Goal: Task Accomplishment & Management: Use online tool/utility

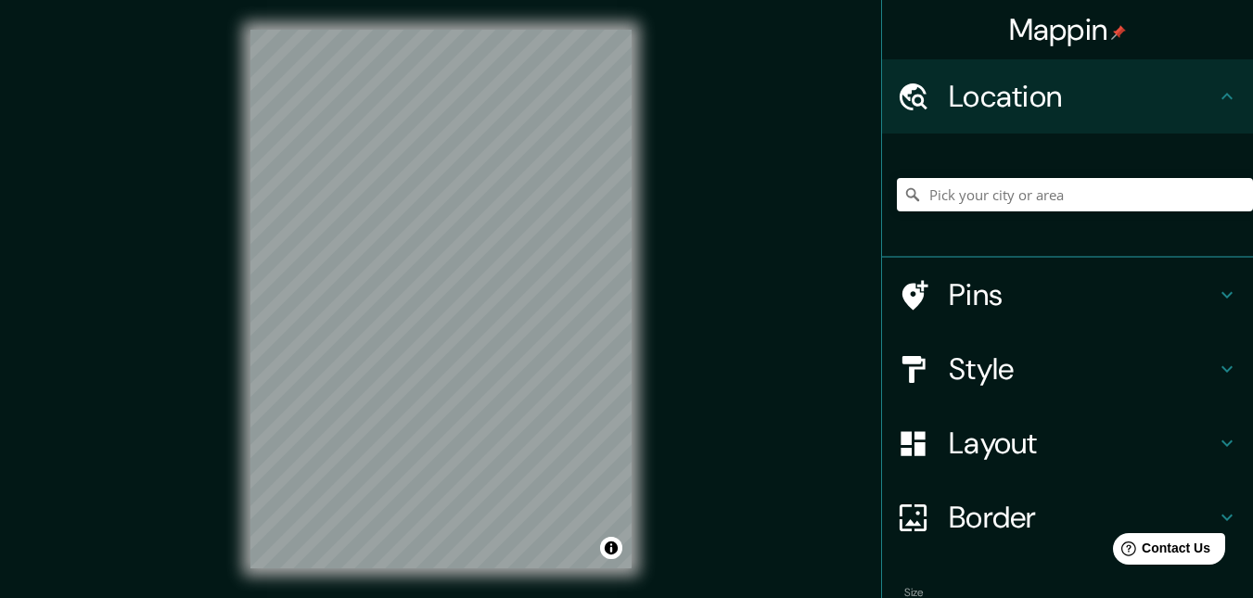
click at [687, 118] on div "Mappin Location Pins Style Layout Border Choose a border. Hint : you can make l…" at bounding box center [626, 314] width 1253 height 628
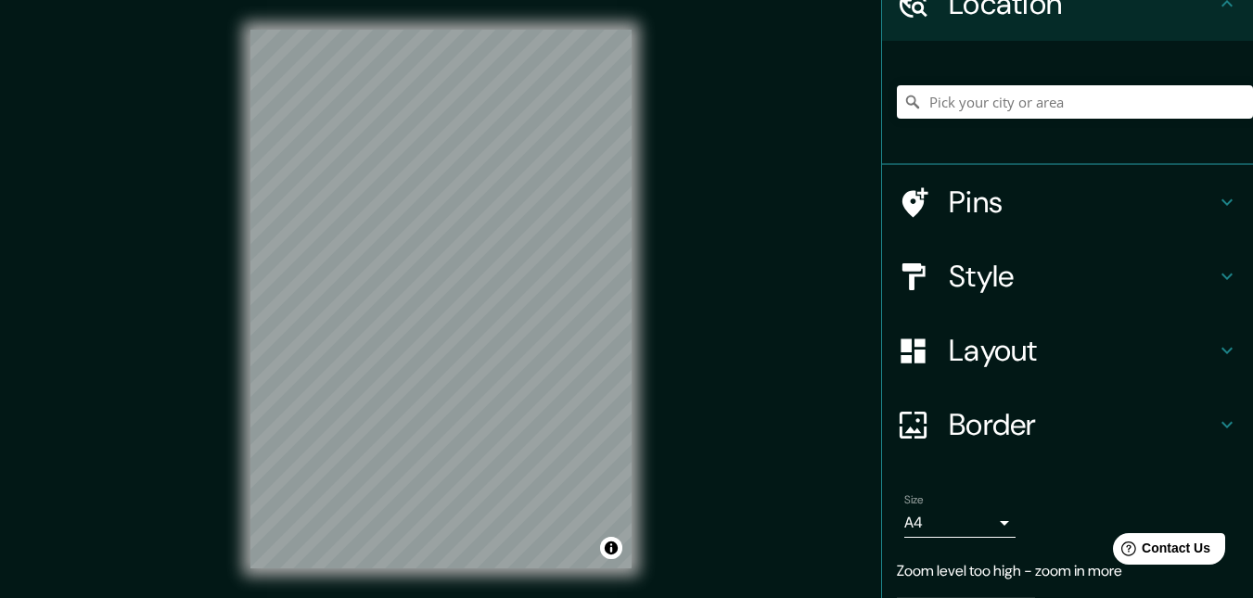
click at [1117, 350] on h4 "Layout" at bounding box center [1082, 350] width 267 height 37
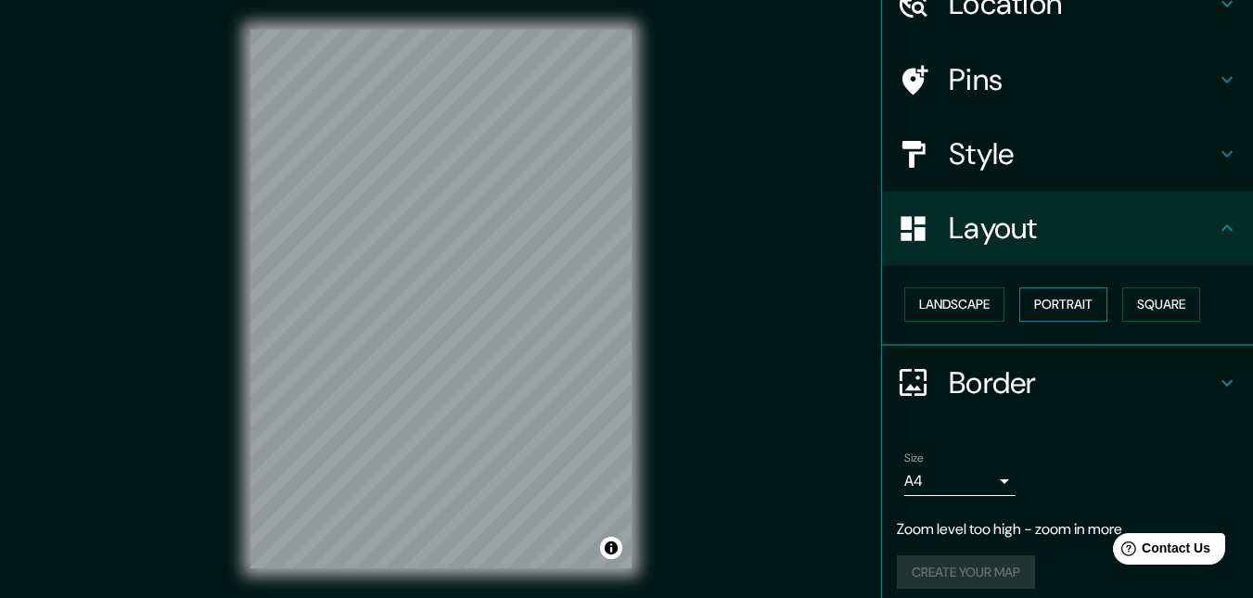
click at [1034, 310] on button "Portrait" at bounding box center [1063, 304] width 88 height 34
click at [949, 305] on button "Landscape" at bounding box center [954, 304] width 100 height 34
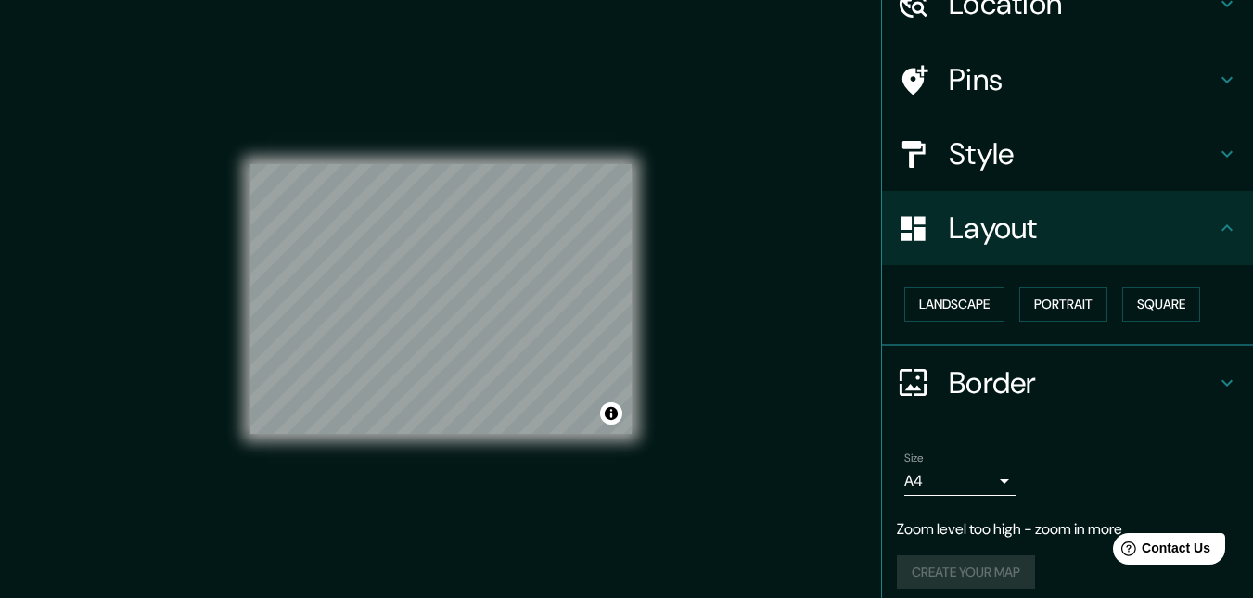
click at [1077, 95] on h4 "Pins" at bounding box center [1082, 79] width 267 height 37
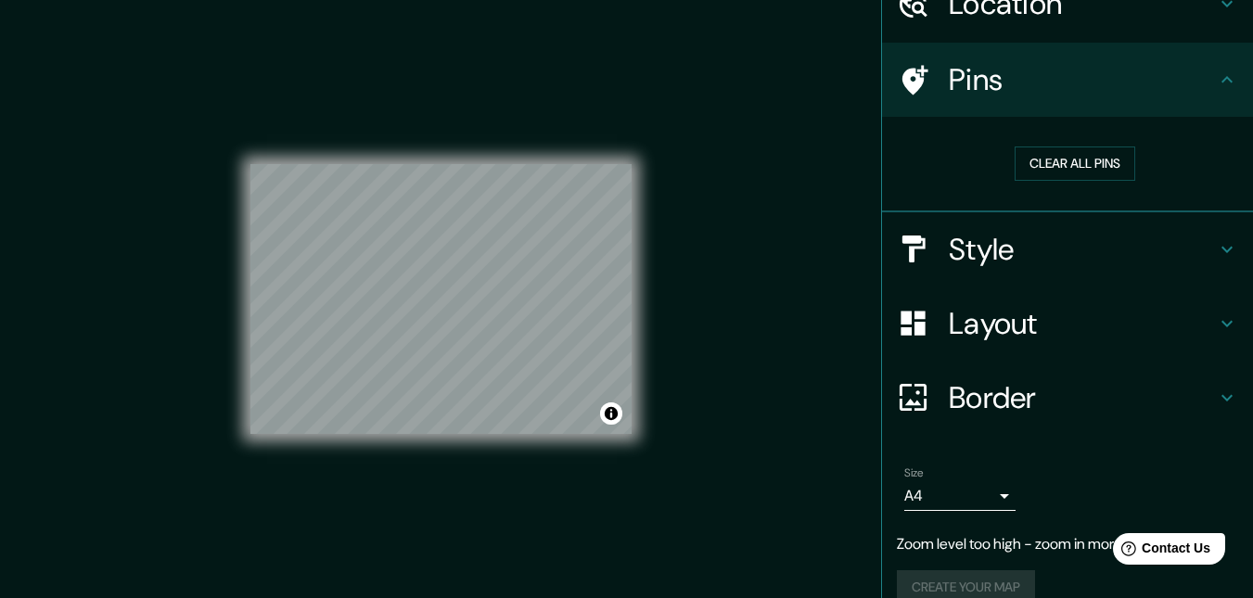
click at [1022, 87] on h4 "Pins" at bounding box center [1082, 79] width 267 height 37
click at [1052, 166] on button "Clear all pins" at bounding box center [1074, 164] width 121 height 34
click at [659, 282] on div "© Mapbox © OpenStreetMap Improve this map" at bounding box center [441, 299] width 440 height 598
click at [1072, 251] on h4 "Style" at bounding box center [1082, 249] width 267 height 37
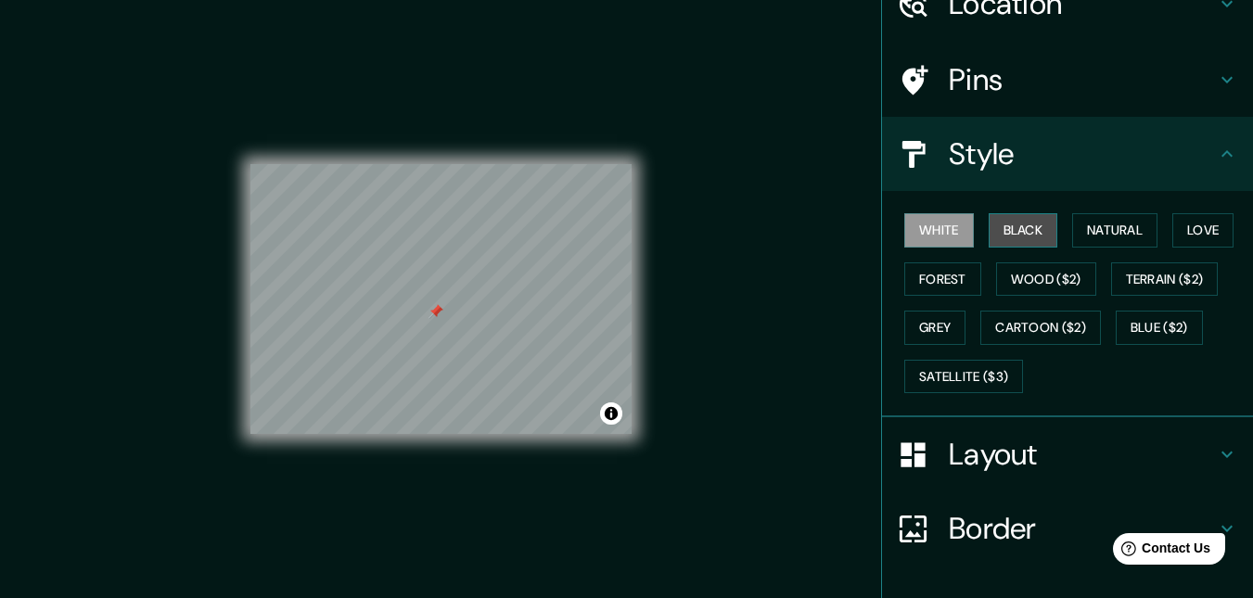
click at [1021, 234] on button "Black" at bounding box center [1023, 230] width 70 height 34
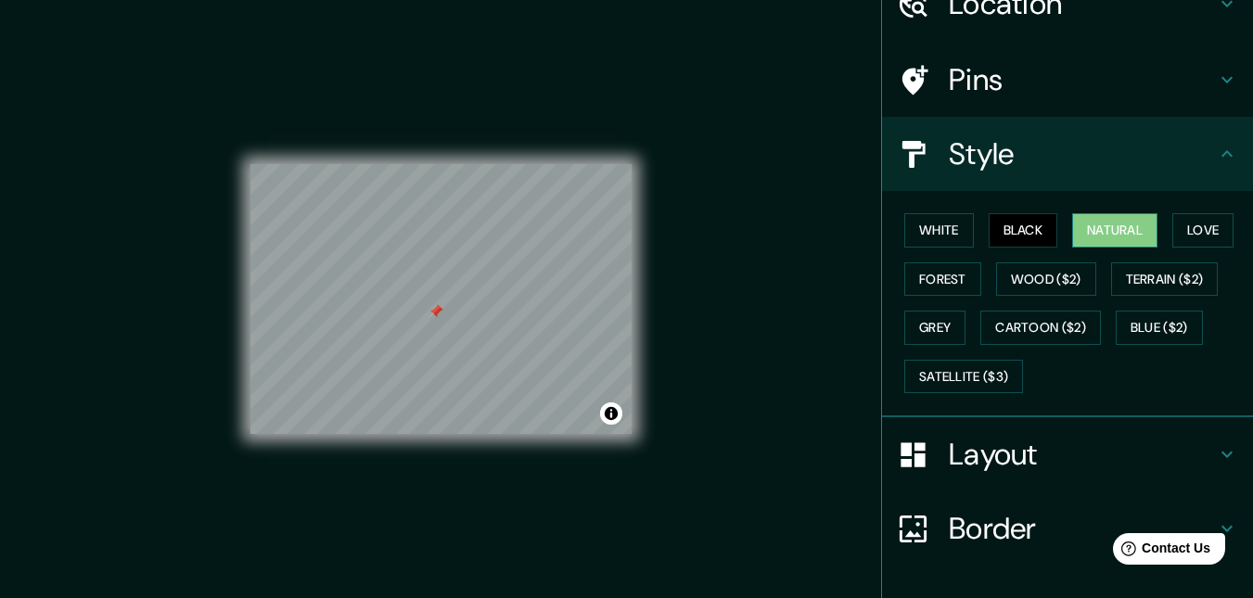
click at [1107, 229] on button "Natural" at bounding box center [1114, 230] width 85 height 34
click at [1192, 229] on button "Love" at bounding box center [1202, 230] width 61 height 34
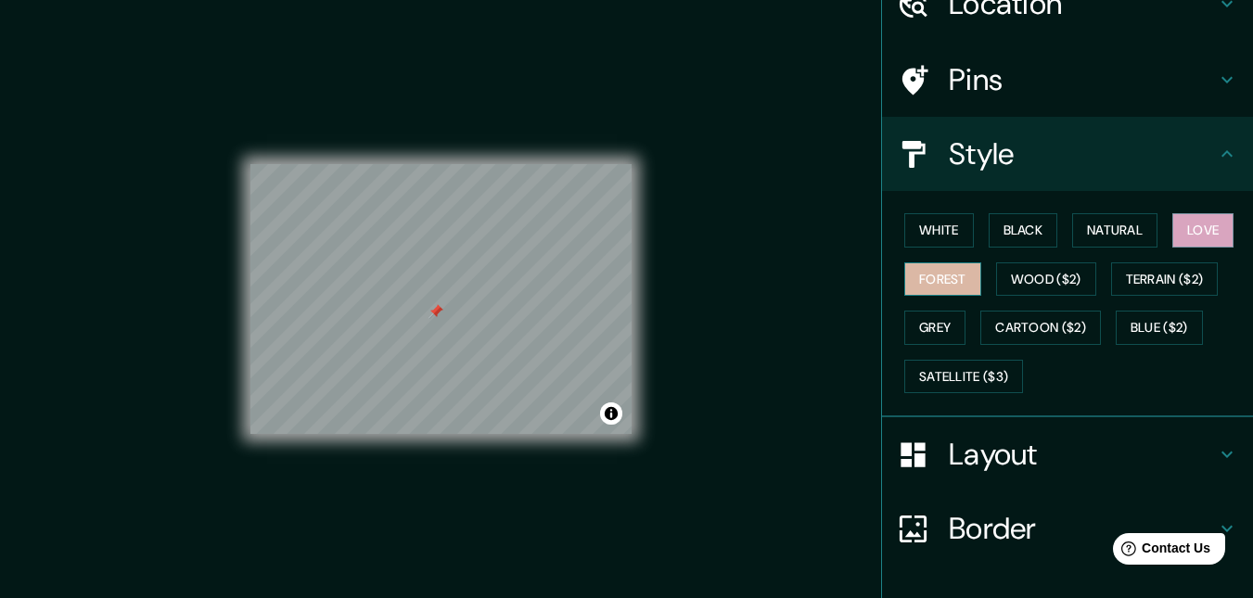
click at [930, 283] on button "Forest" at bounding box center [942, 279] width 77 height 34
click at [931, 321] on button "Grey" at bounding box center [934, 328] width 61 height 34
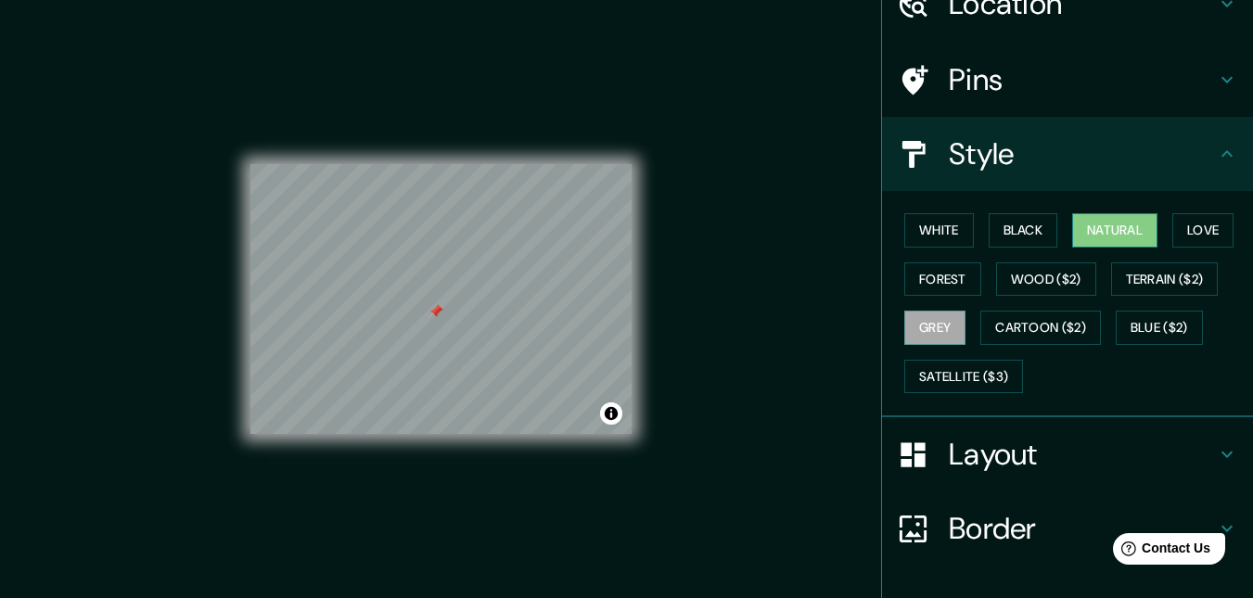
click at [1091, 223] on button "Natural" at bounding box center [1114, 230] width 85 height 34
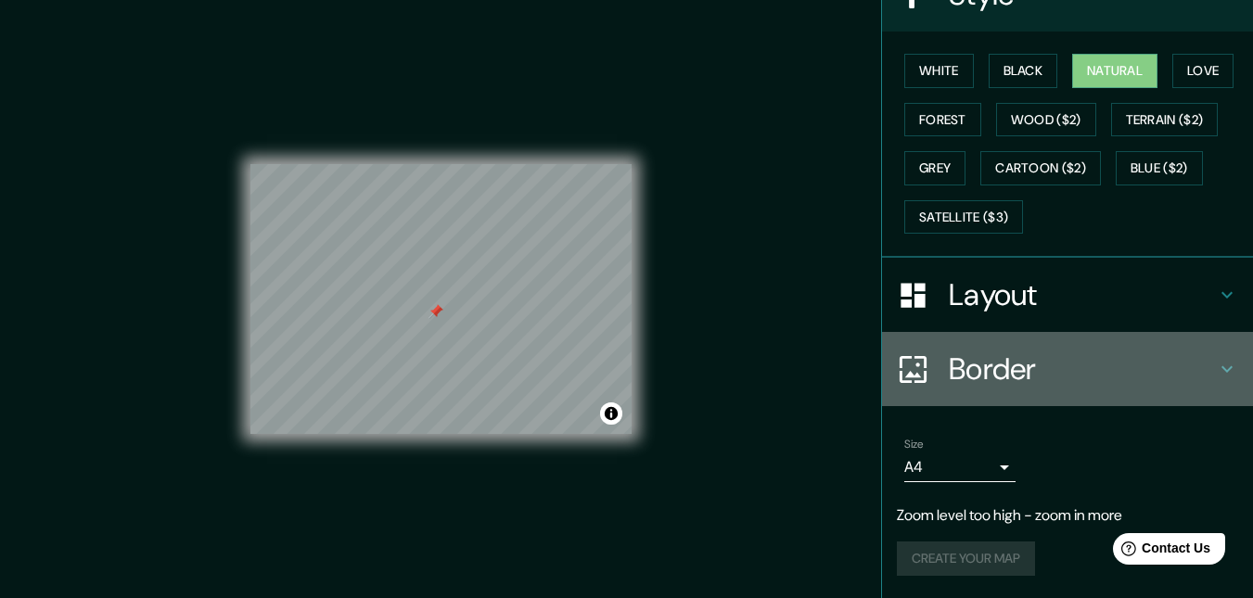
click at [1063, 374] on h4 "Border" at bounding box center [1082, 369] width 267 height 37
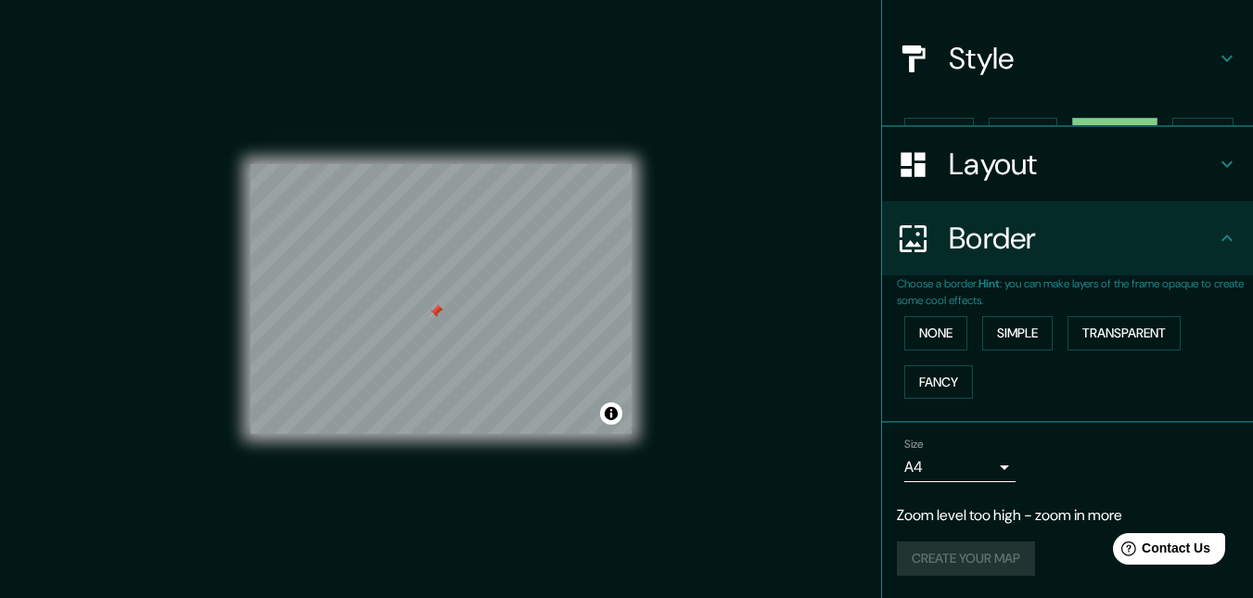
scroll to position [157, 0]
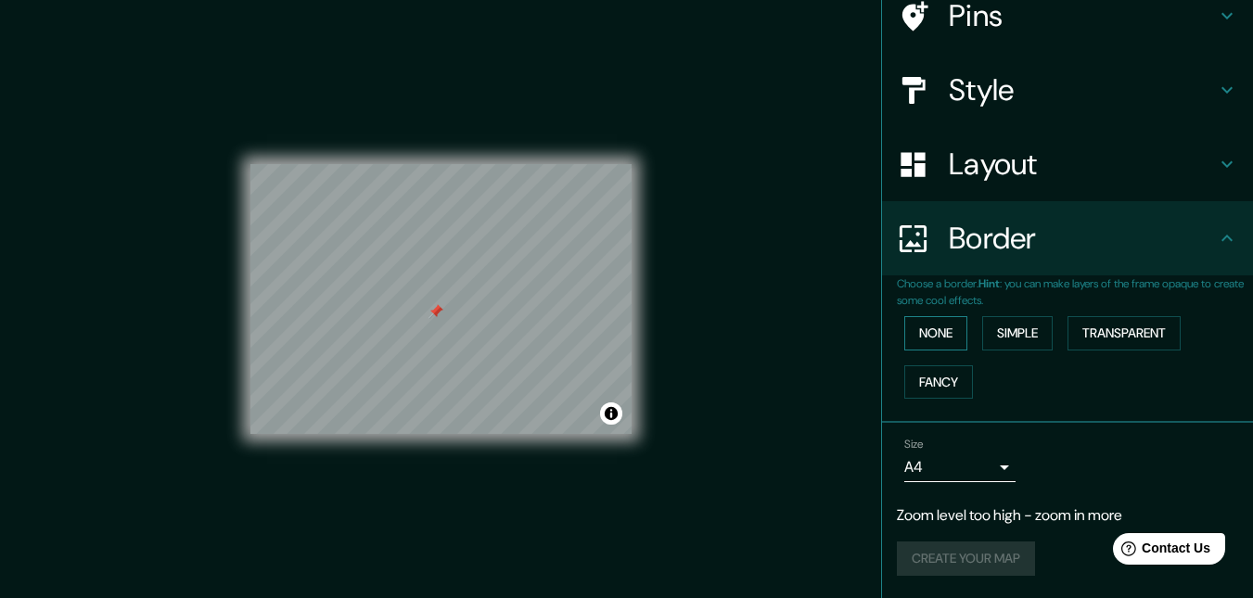
click at [924, 331] on button "None" at bounding box center [935, 333] width 63 height 34
click at [1001, 333] on button "Simple" at bounding box center [1017, 333] width 70 height 34
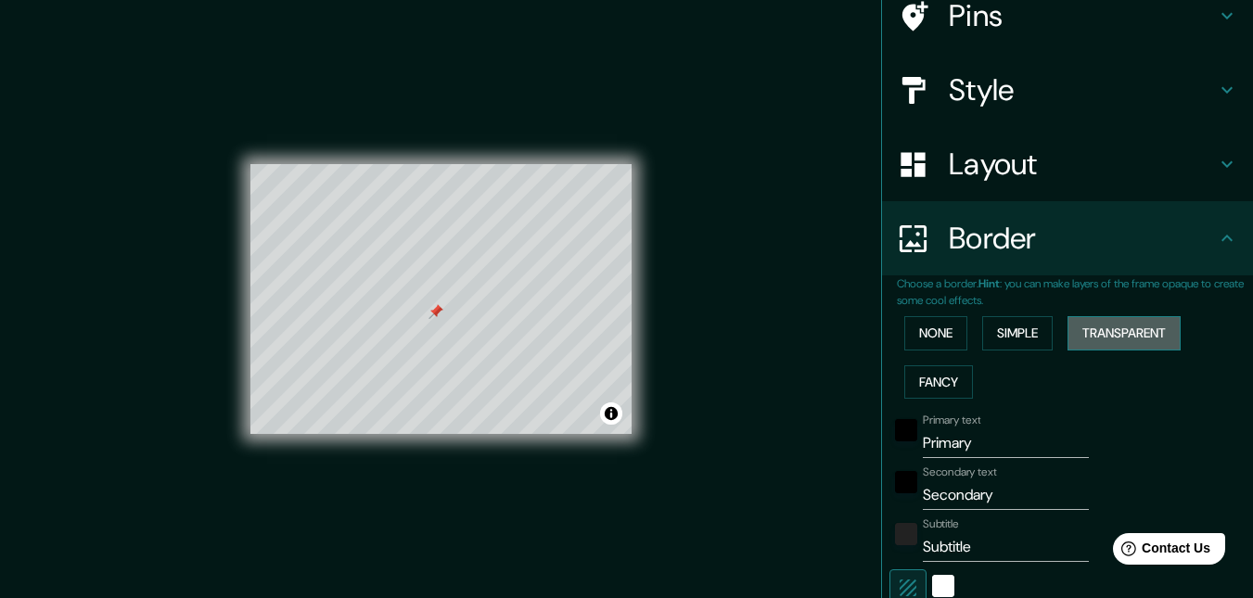
click at [1133, 320] on button "Transparent" at bounding box center [1123, 333] width 113 height 34
click at [941, 389] on button "Fancy" at bounding box center [938, 382] width 69 height 34
click at [924, 335] on button "None" at bounding box center [935, 333] width 63 height 34
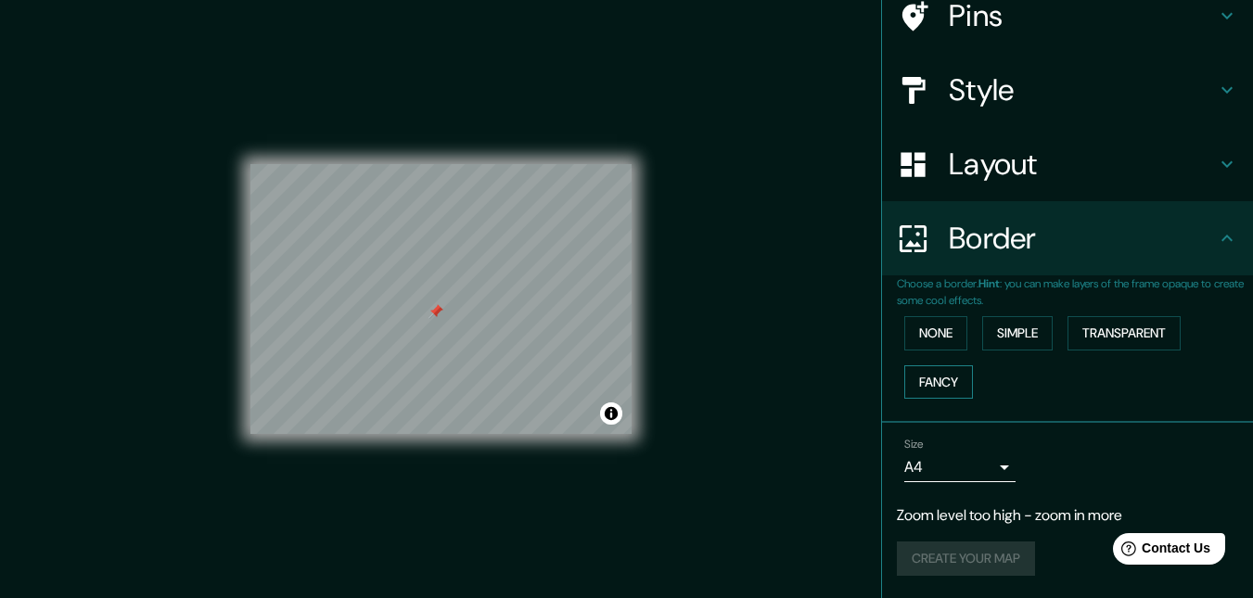
scroll to position [30, 0]
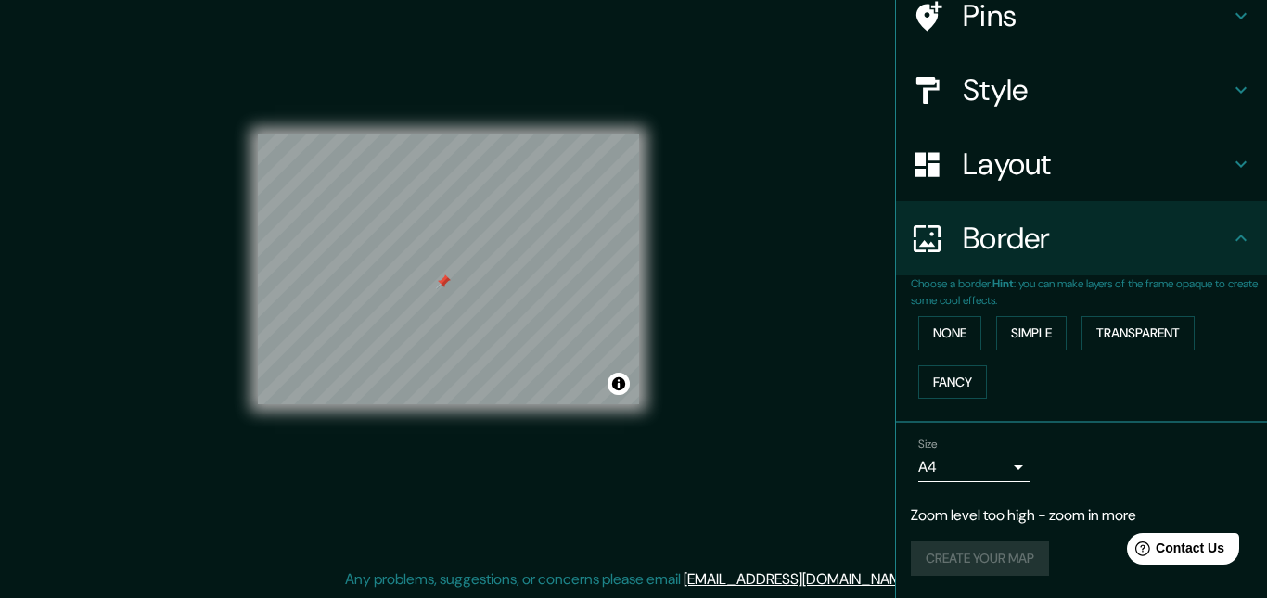
click at [988, 470] on body "Mappin Location Pins Style Layout Border Choose a border. Hint : you can make l…" at bounding box center [633, 269] width 1267 height 598
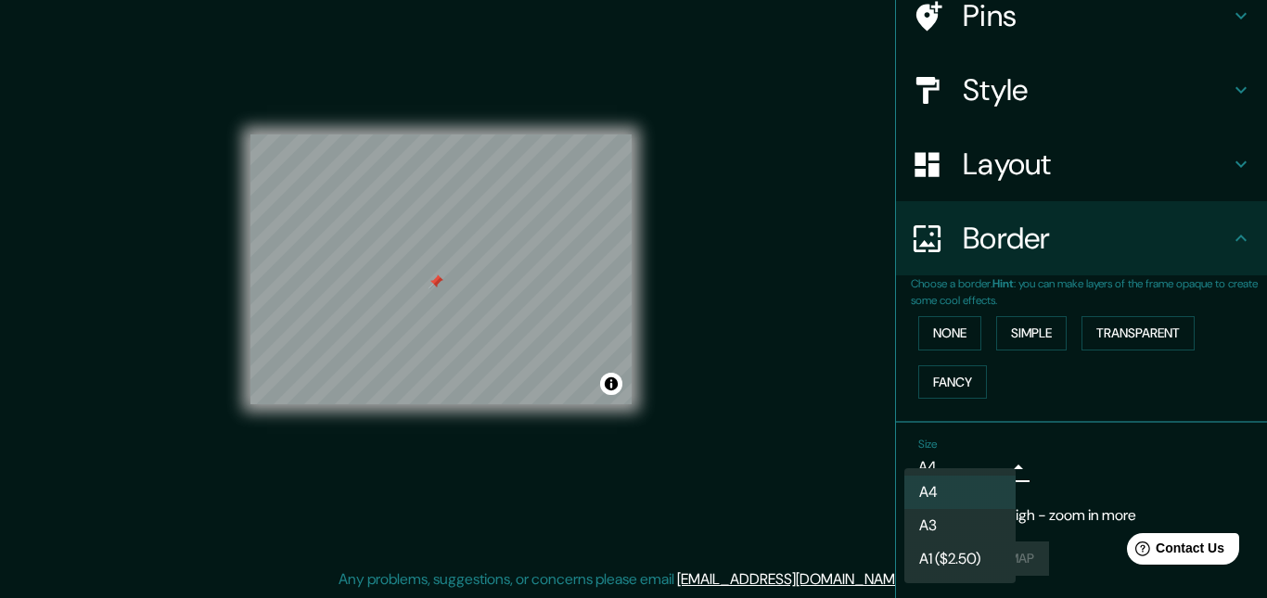
click at [985, 516] on li "A3" at bounding box center [959, 525] width 111 height 33
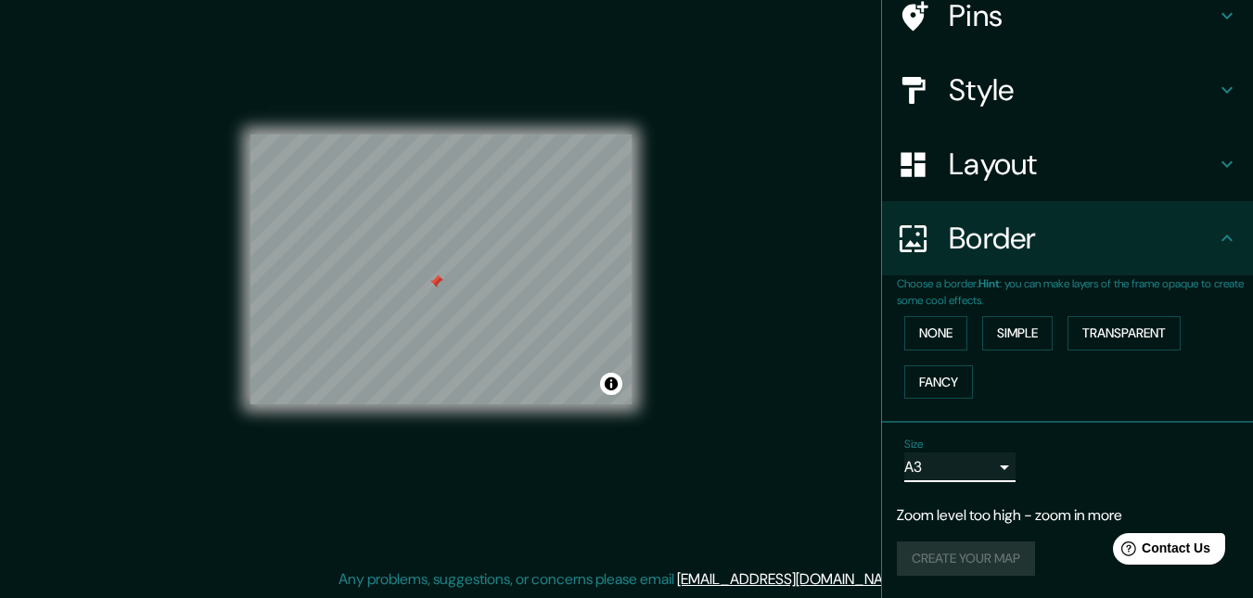
scroll to position [0, 0]
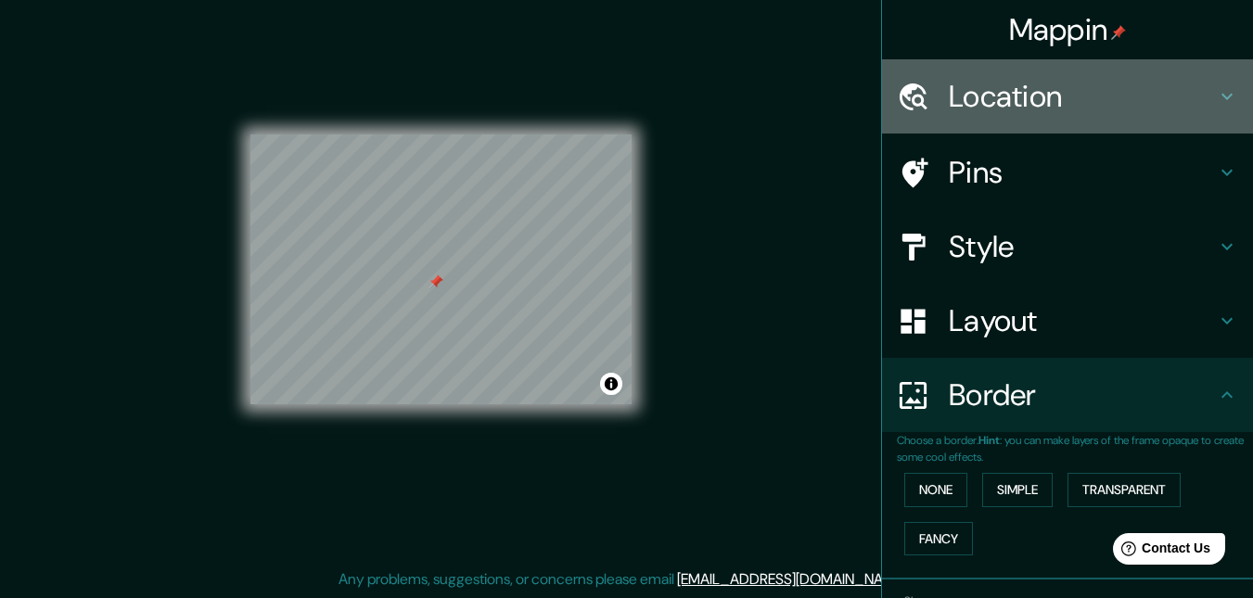
click at [1157, 99] on h4 "Location" at bounding box center [1082, 96] width 267 height 37
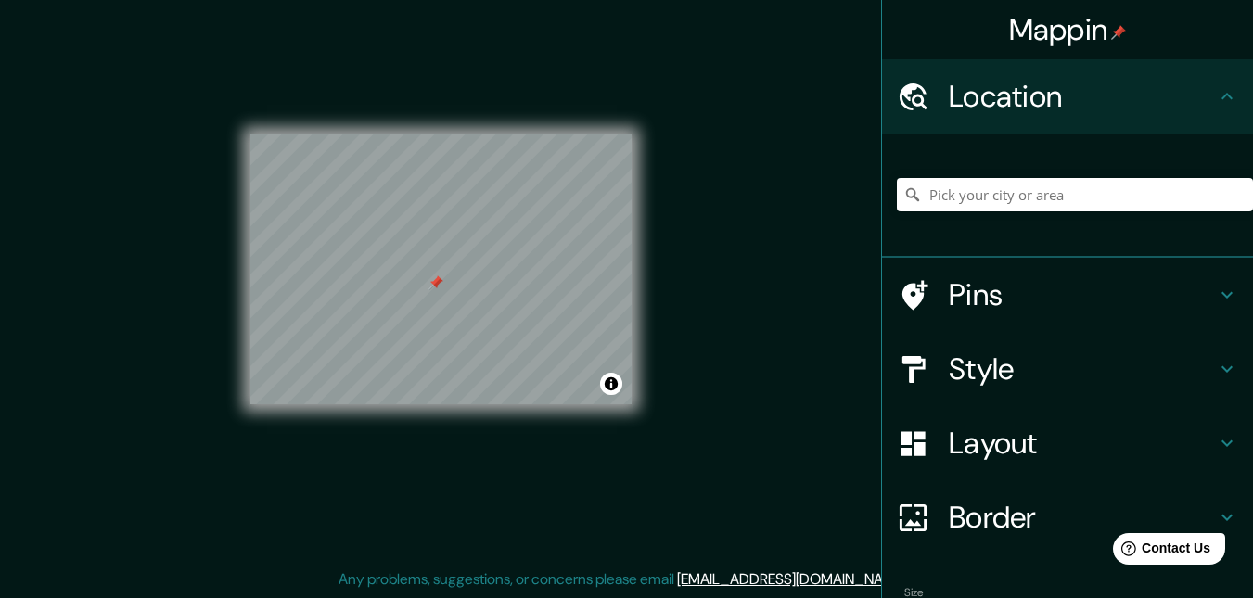
scroll to position [148, 0]
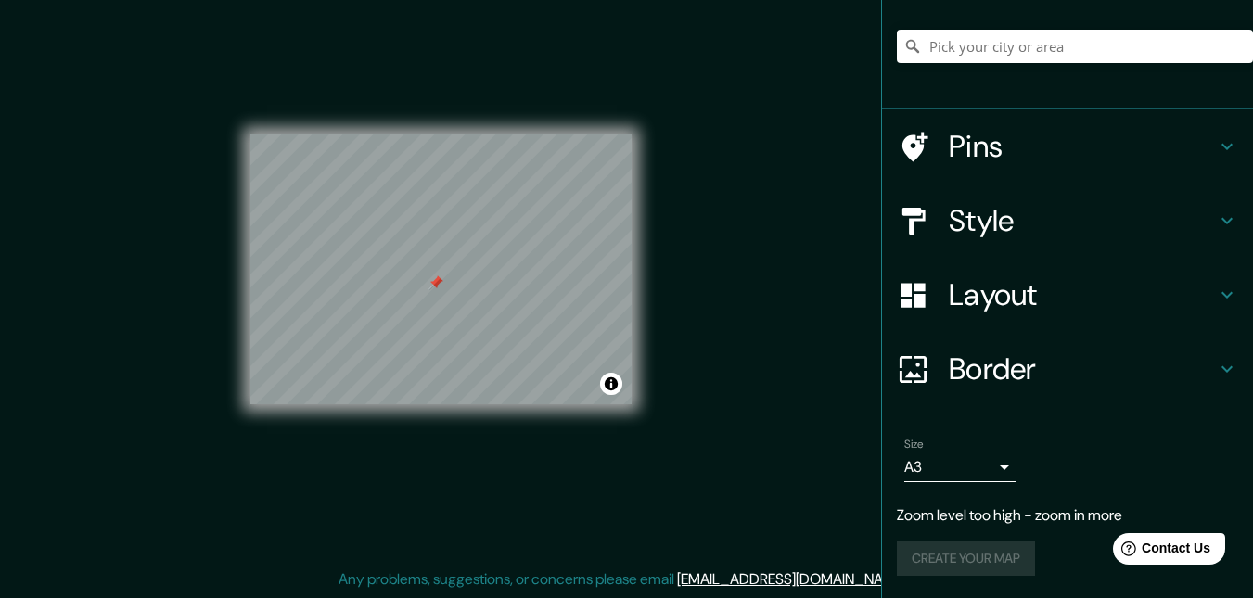
click at [990, 553] on div "Create your map" at bounding box center [1067, 559] width 341 height 34
click at [1011, 555] on div "Create your map" at bounding box center [1067, 559] width 341 height 34
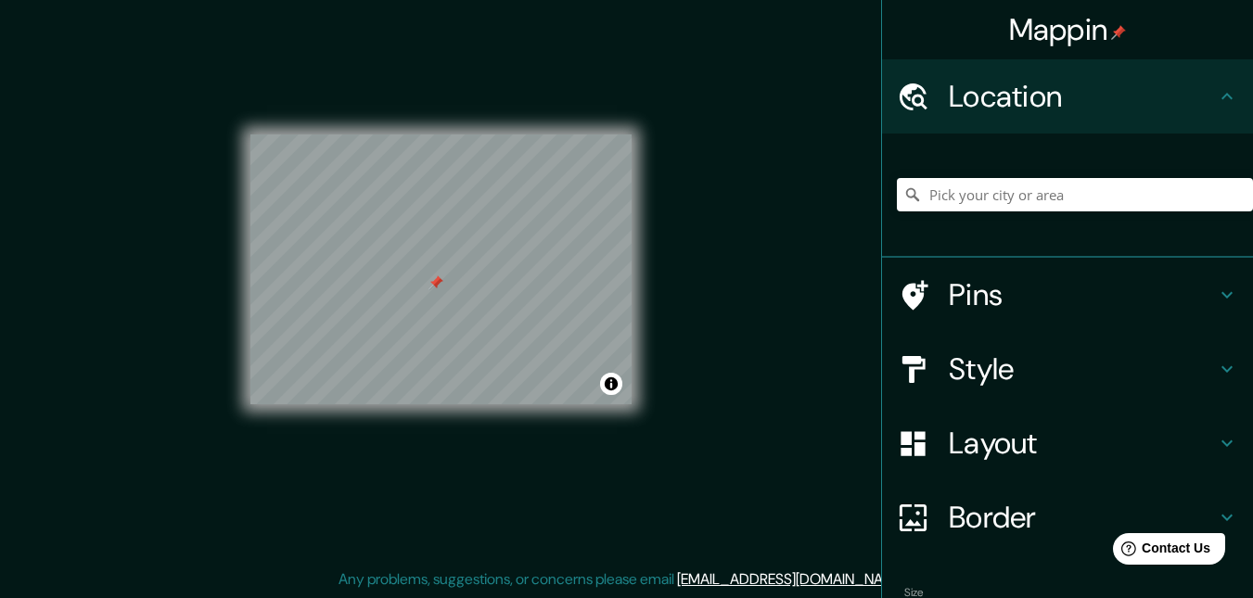
scroll to position [93, 0]
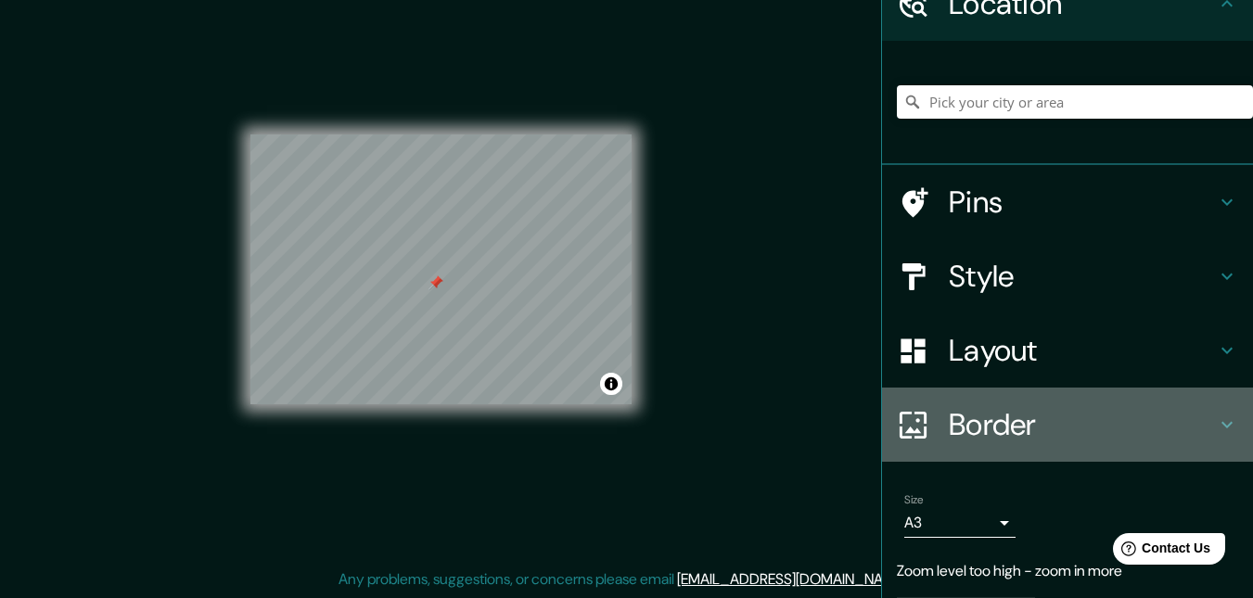
click at [1094, 420] on h4 "Border" at bounding box center [1082, 424] width 267 height 37
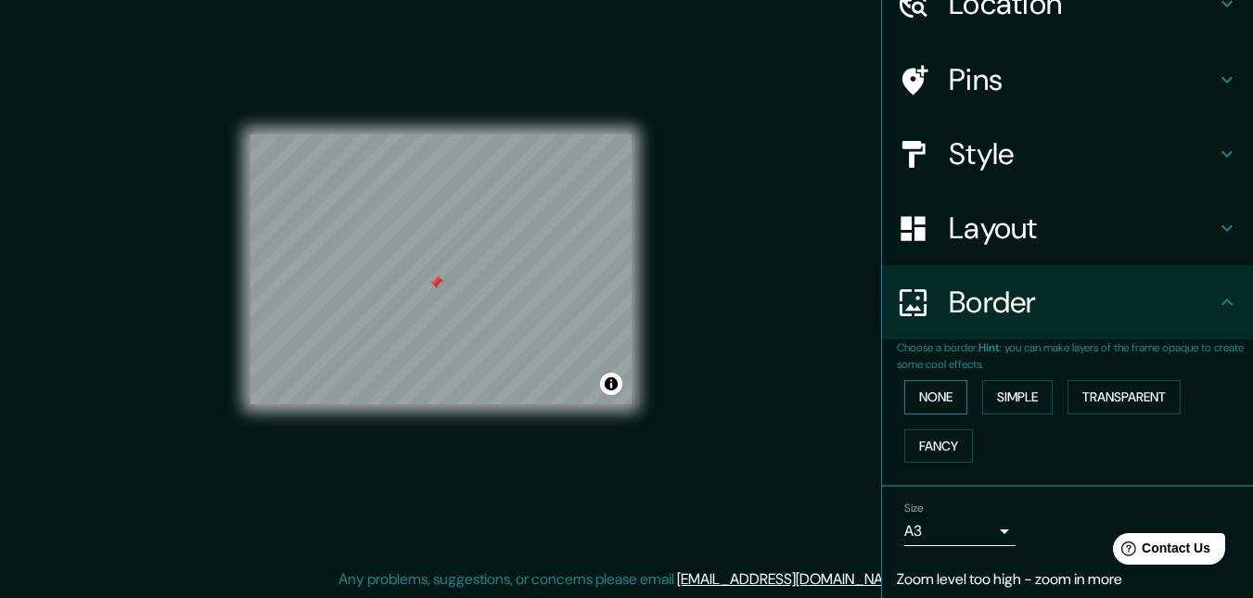
click at [932, 399] on button "None" at bounding box center [935, 397] width 63 height 34
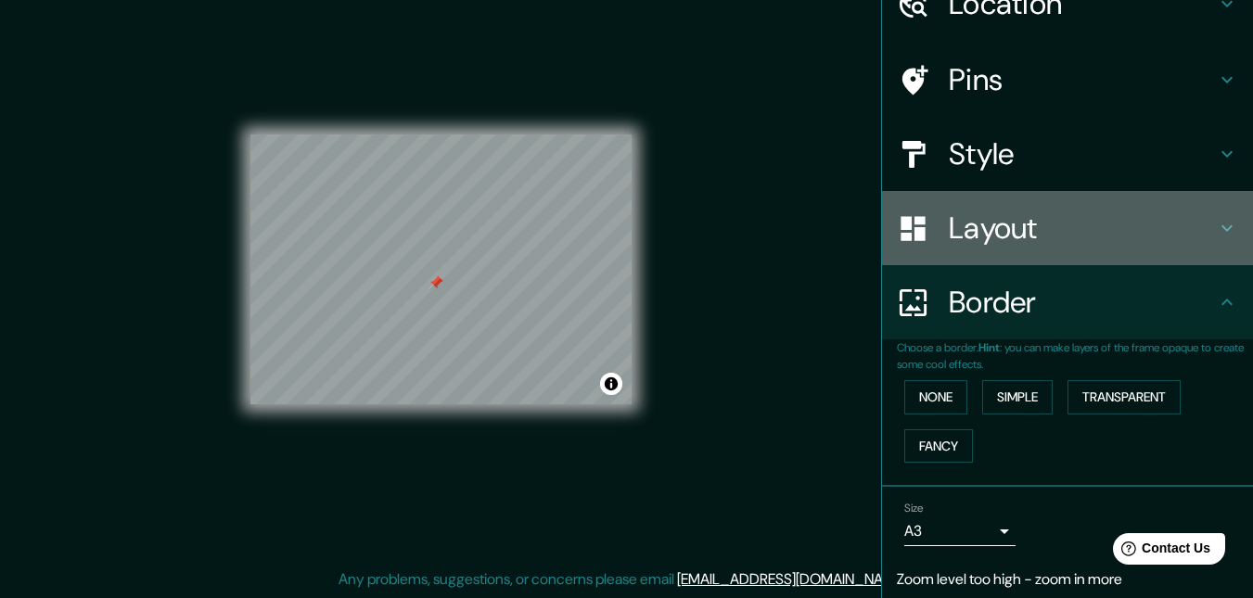
click at [1079, 240] on h4 "Layout" at bounding box center [1082, 228] width 267 height 37
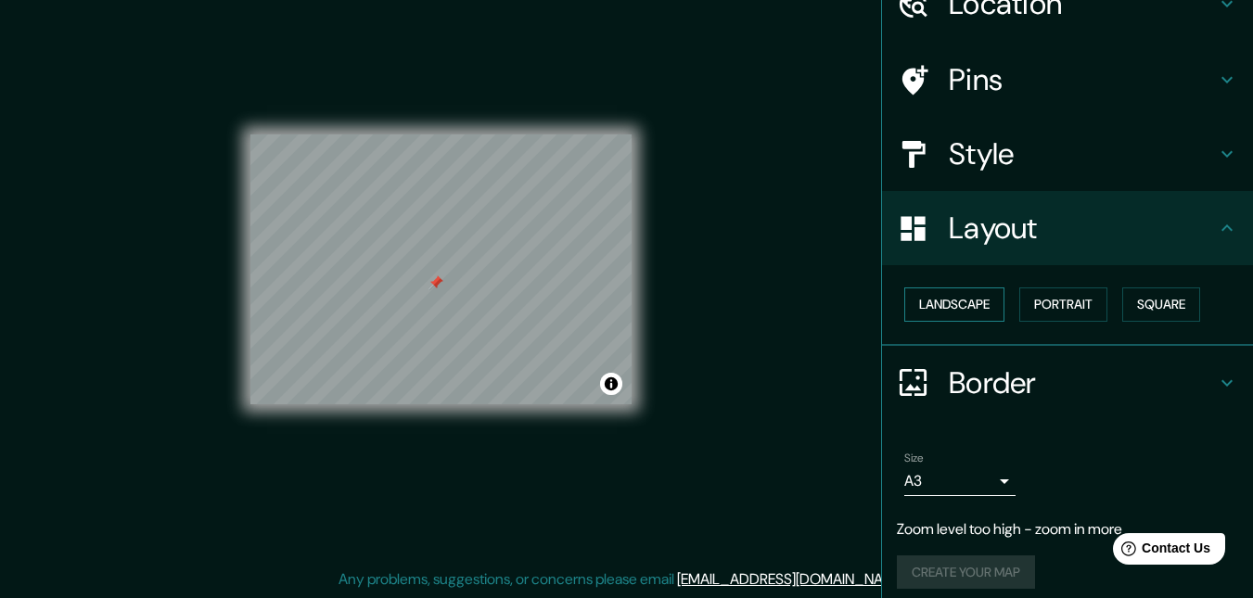
click at [966, 312] on button "Landscape" at bounding box center [954, 304] width 100 height 34
click at [1080, 161] on h4 "Style" at bounding box center [1082, 153] width 267 height 37
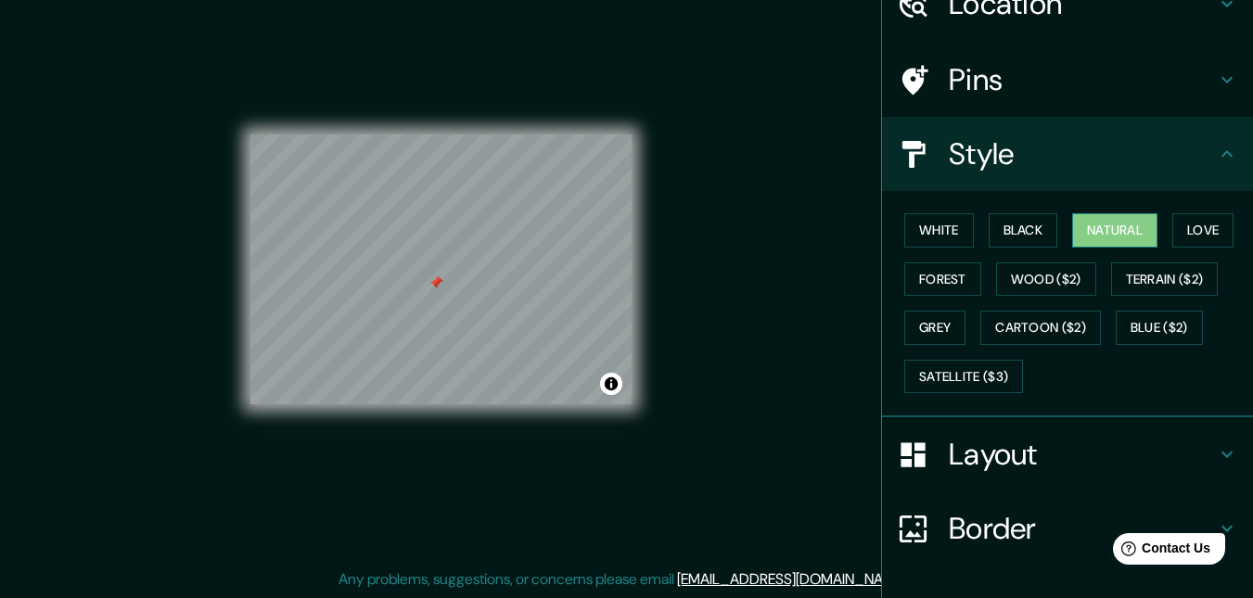
scroll to position [0, 0]
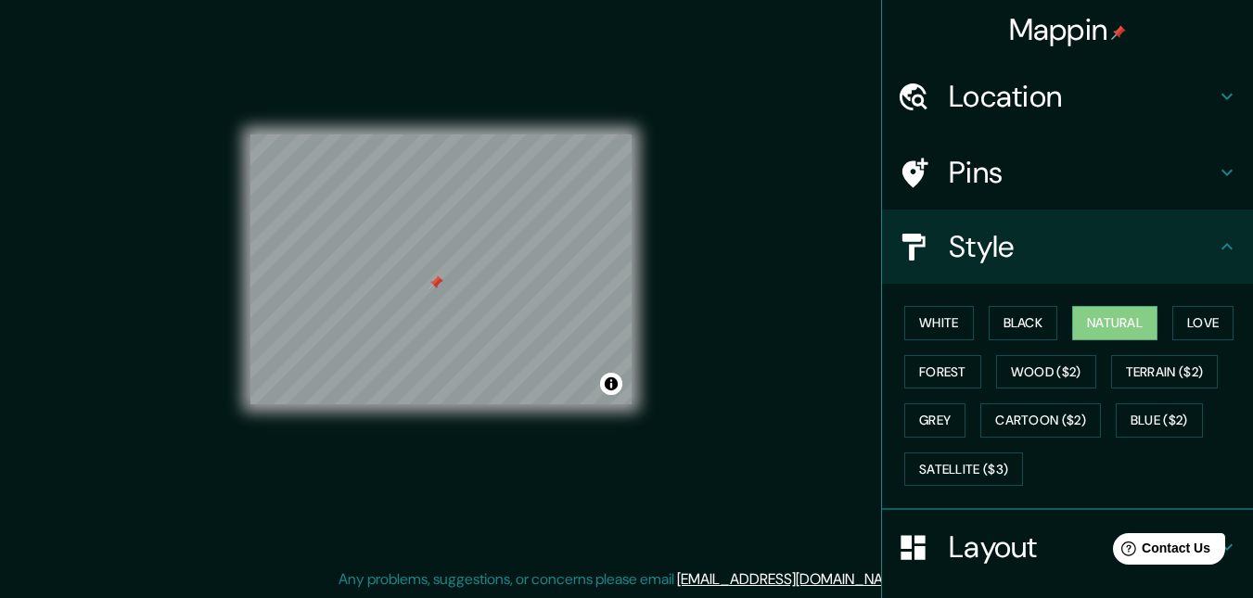
click at [1103, 180] on h4 "Pins" at bounding box center [1082, 172] width 267 height 37
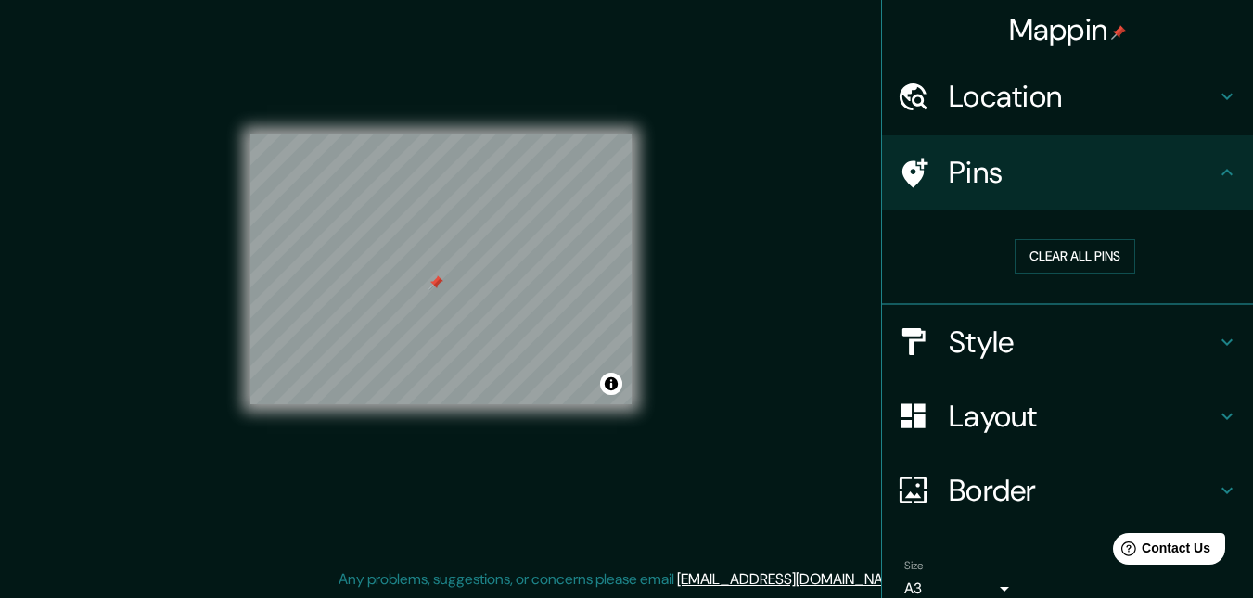
click at [1141, 108] on h4 "Location" at bounding box center [1082, 96] width 267 height 37
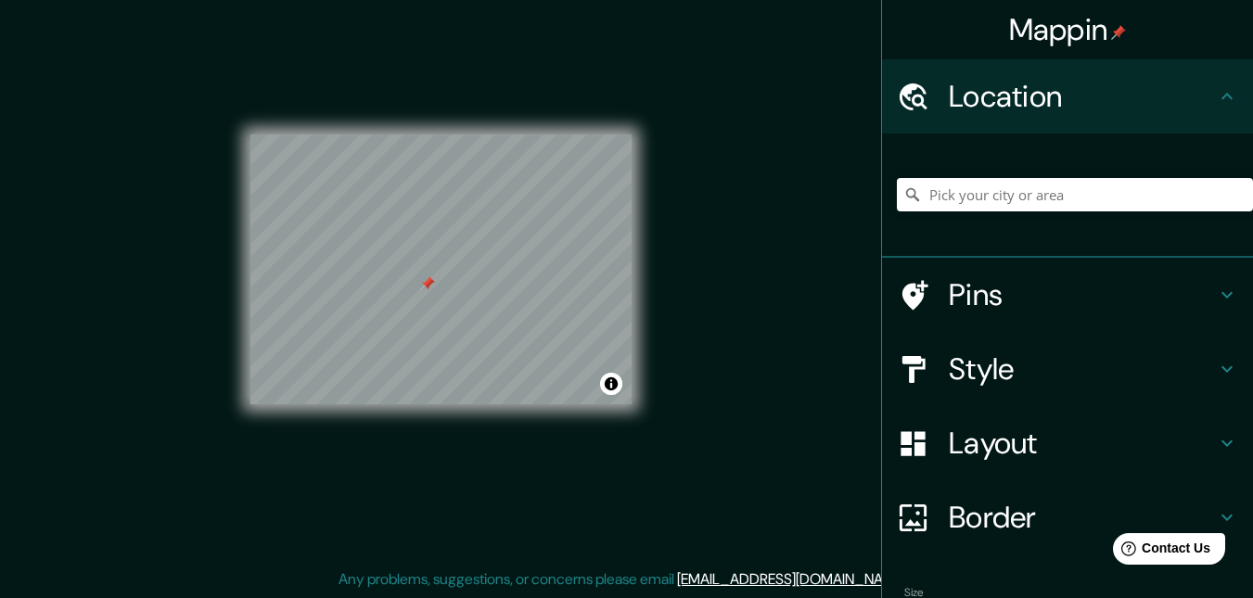
click at [1043, 377] on h4 "Style" at bounding box center [1082, 369] width 267 height 37
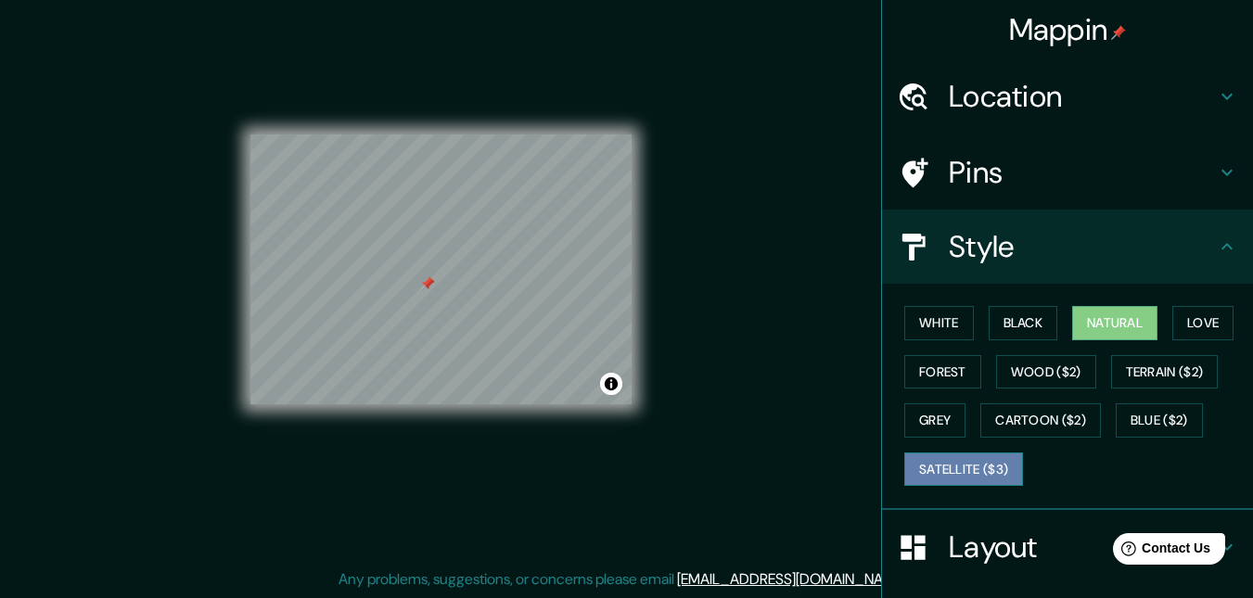
click at [978, 473] on button "Satellite ($3)" at bounding box center [963, 470] width 119 height 34
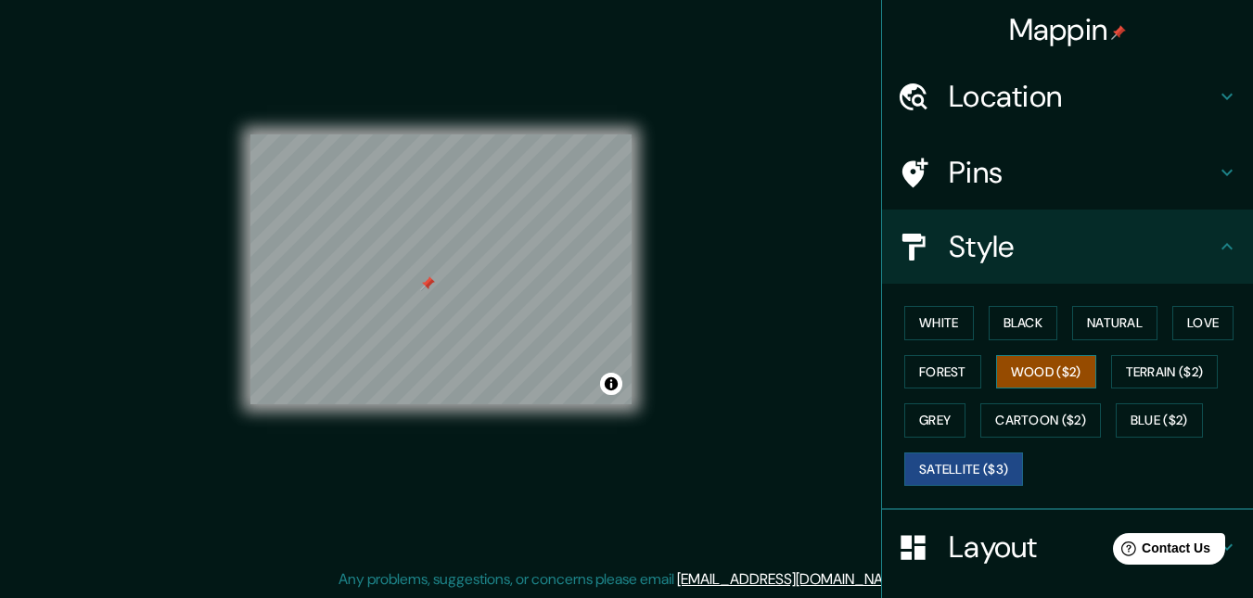
click at [1065, 372] on button "Wood ($2)" at bounding box center [1046, 372] width 100 height 34
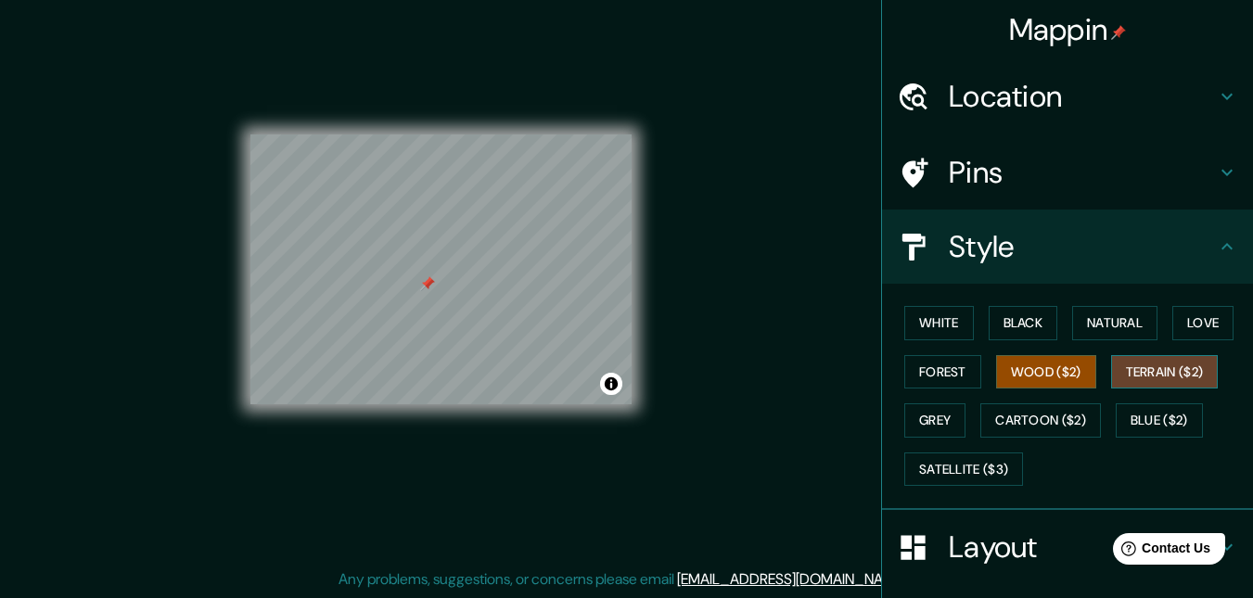
click at [1186, 376] on button "Terrain ($2)" at bounding box center [1165, 372] width 108 height 34
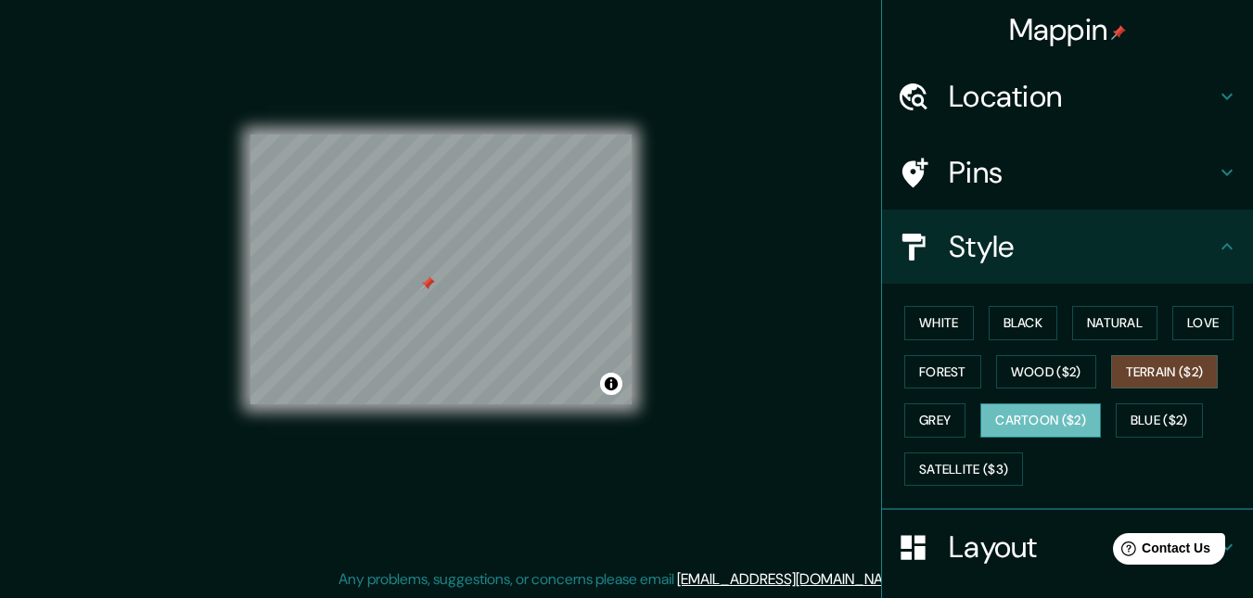
click at [1065, 413] on button "Cartoon ($2)" at bounding box center [1040, 420] width 121 height 34
click at [1159, 424] on button "Blue ($2)" at bounding box center [1159, 420] width 87 height 34
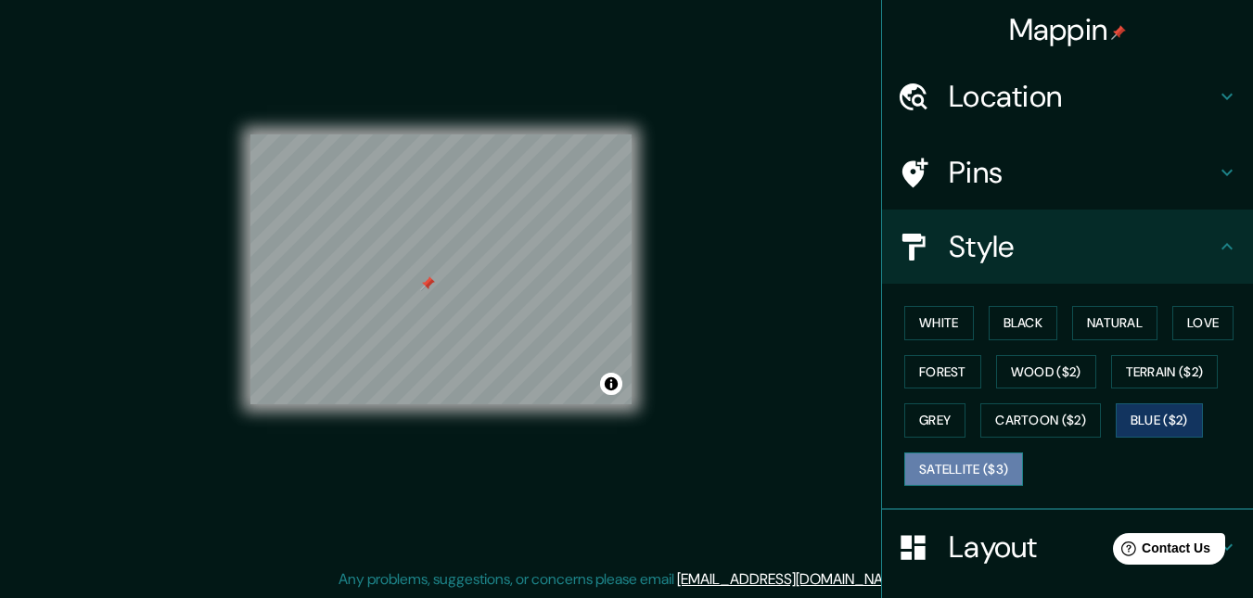
click at [973, 467] on button "Satellite ($3)" at bounding box center [963, 470] width 119 height 34
